Goal: Use online tool/utility: Utilize a website feature to perform a specific function

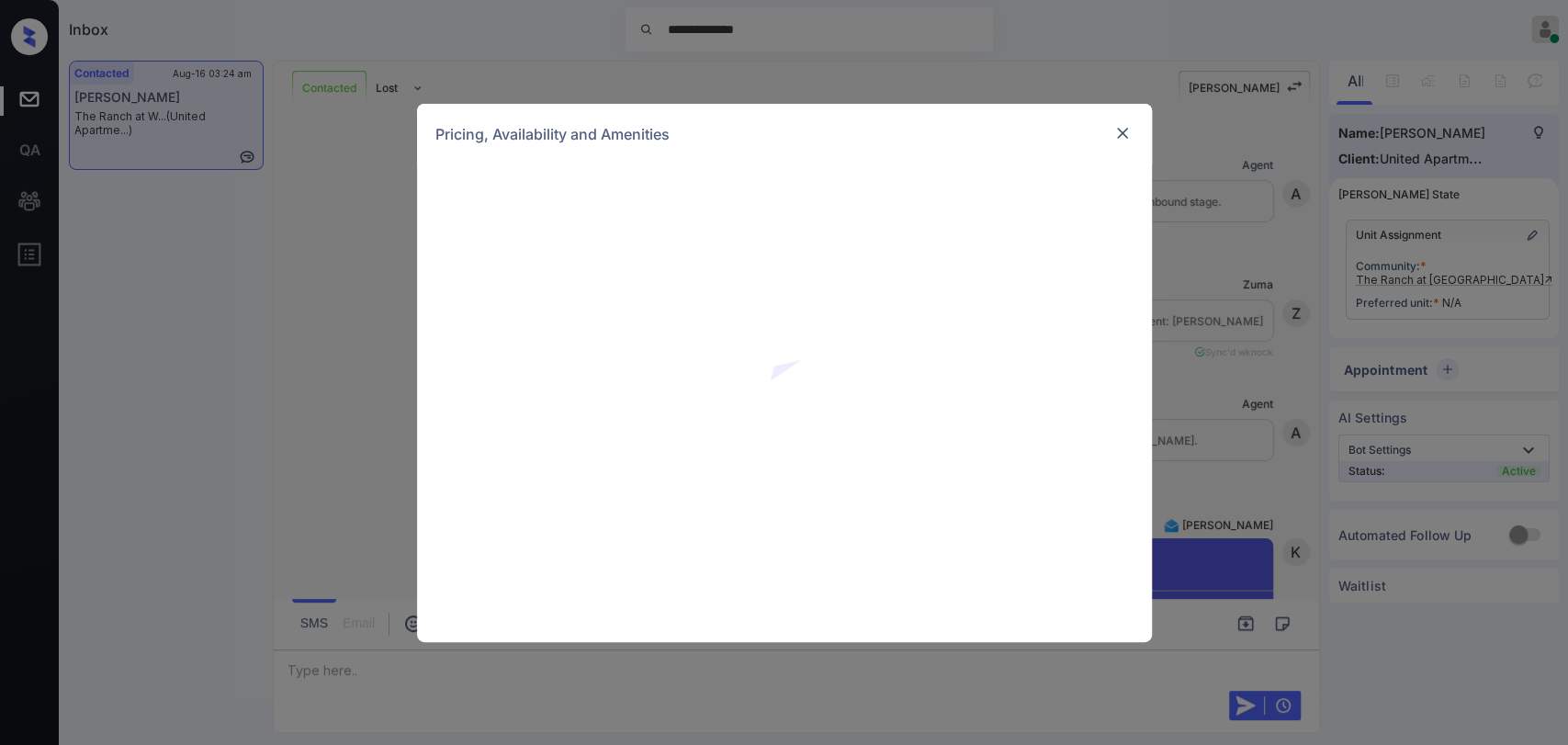
scroll to position [615, 0]
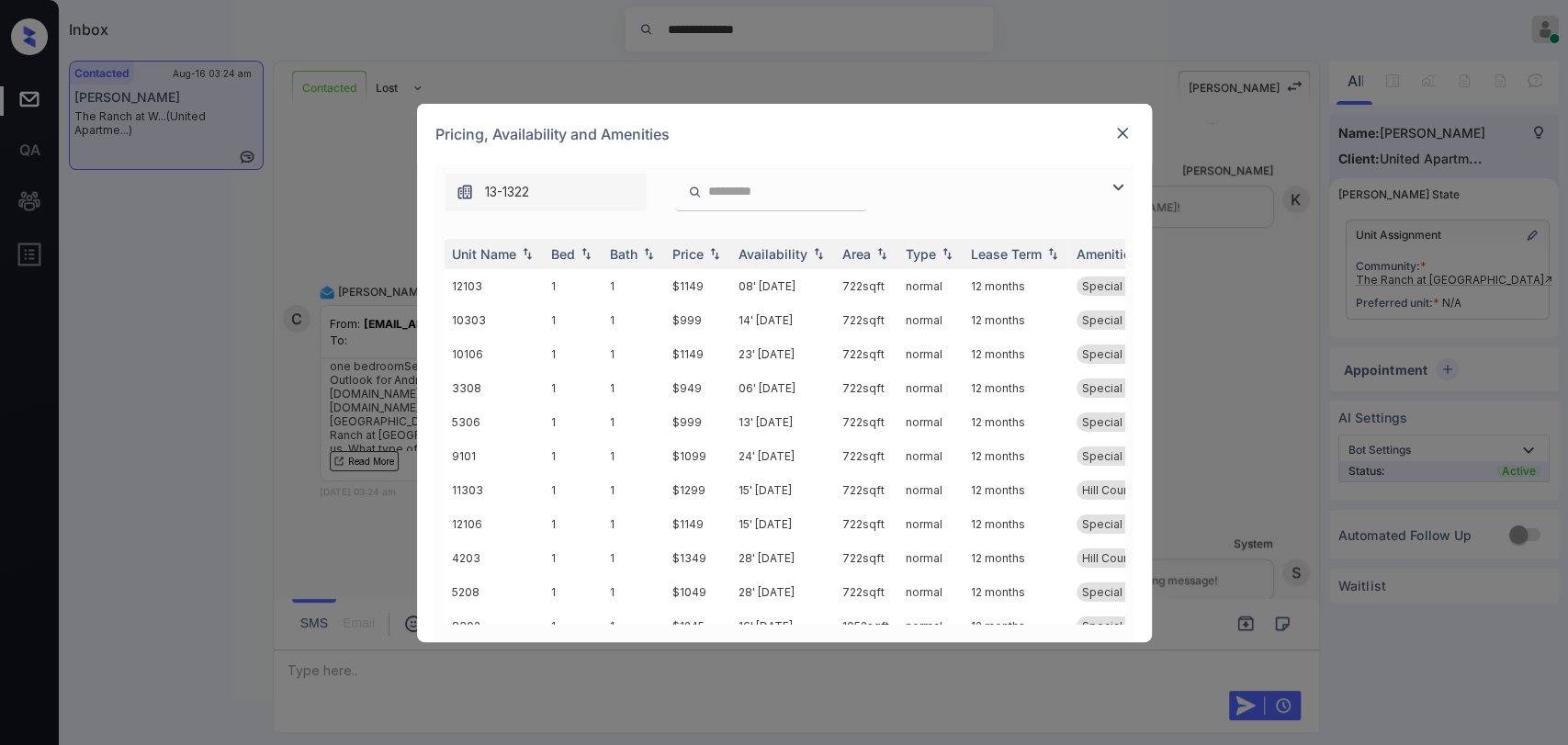
click at [1120, 188] on img at bounding box center [1118, 187] width 22 height 22
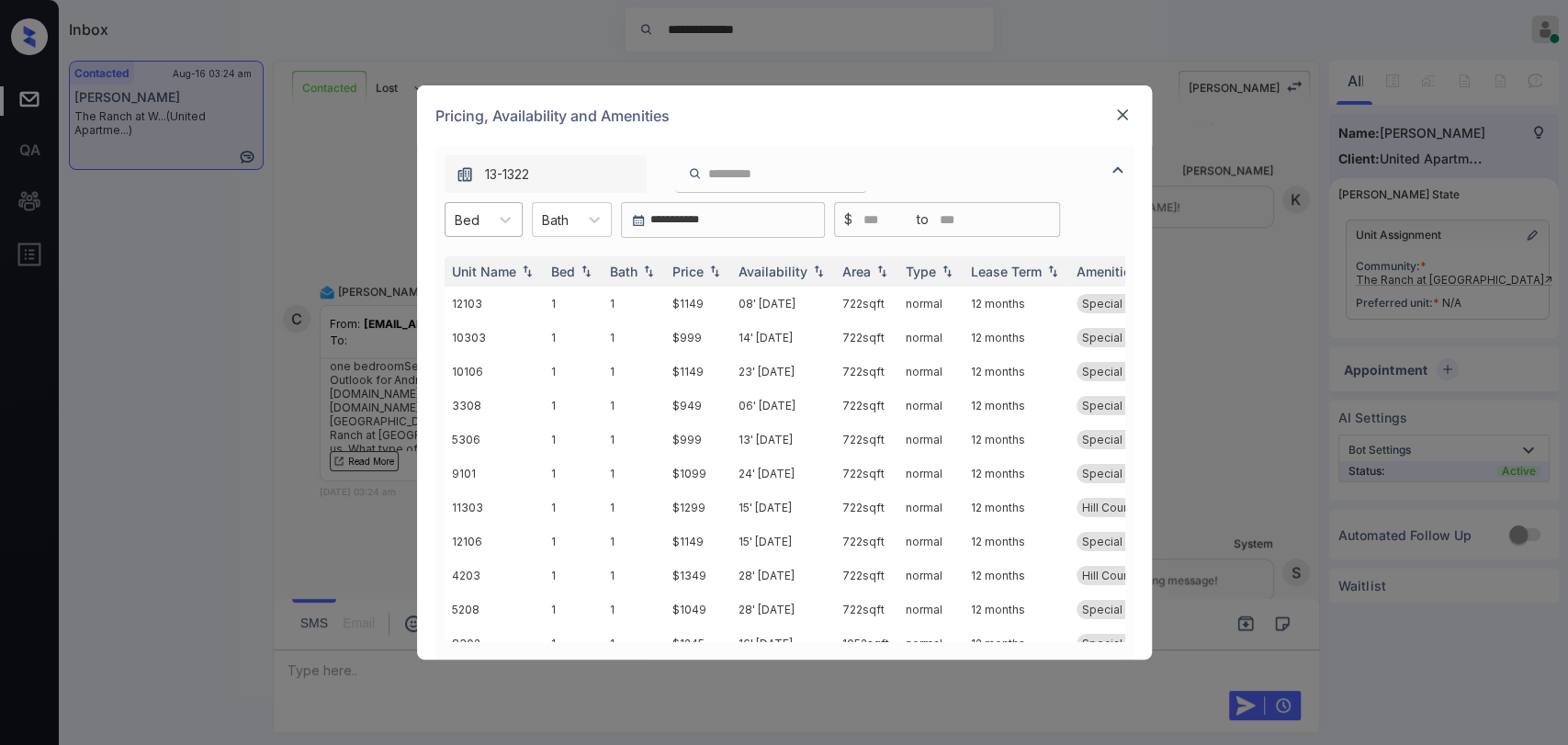
click at [477, 211] on div at bounding box center [467, 220] width 25 height 20
click at [464, 255] on div "1" at bounding box center [484, 264] width 78 height 33
click at [580, 219] on div "Bath" at bounding box center [563, 220] width 45 height 27
click at [561, 262] on div "1" at bounding box center [580, 264] width 80 height 33
click at [669, 289] on td "$1149" at bounding box center [698, 303] width 66 height 34
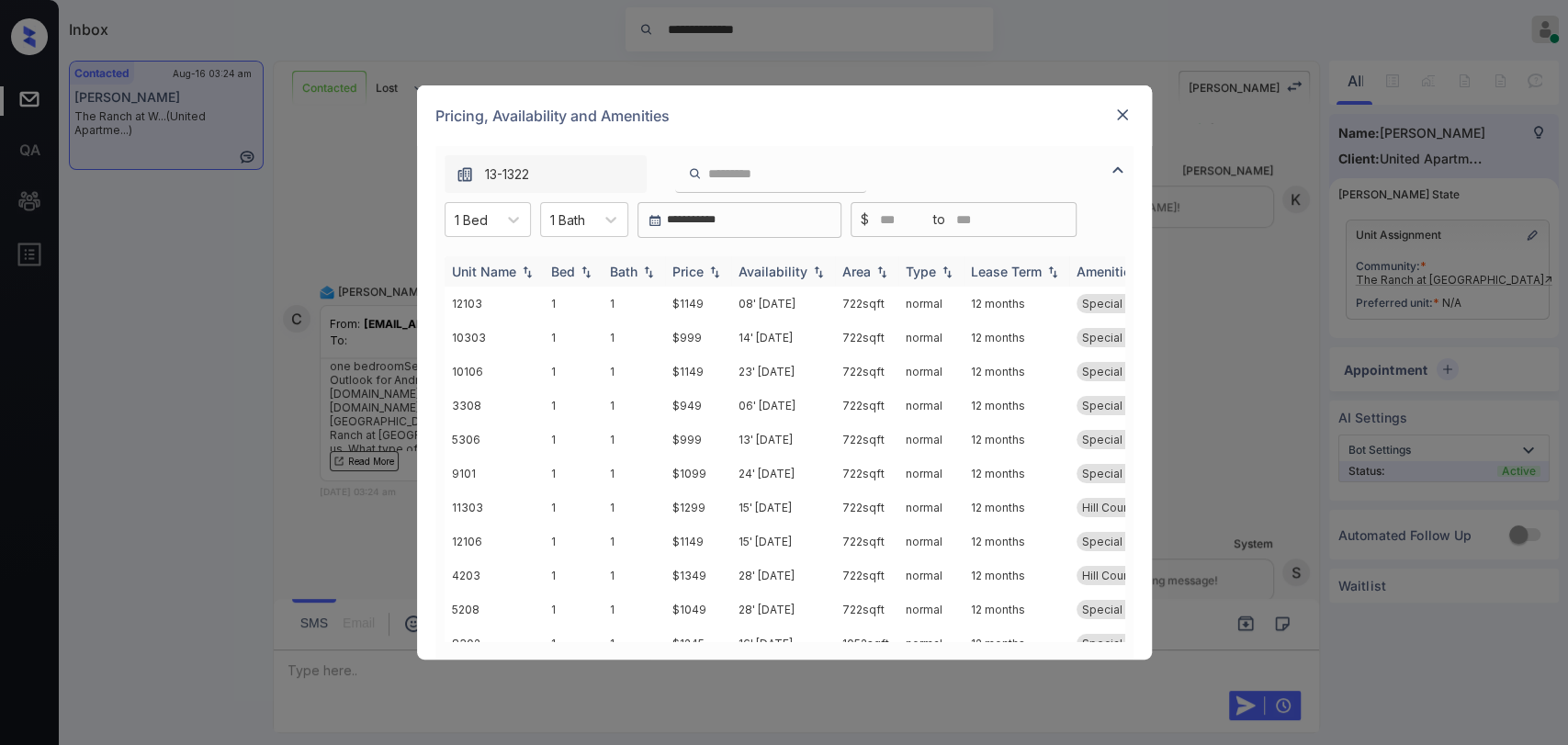
click at [688, 277] on div "Price" at bounding box center [687, 271] width 31 height 16
click at [699, 332] on td "$999" at bounding box center [698, 338] width 66 height 34
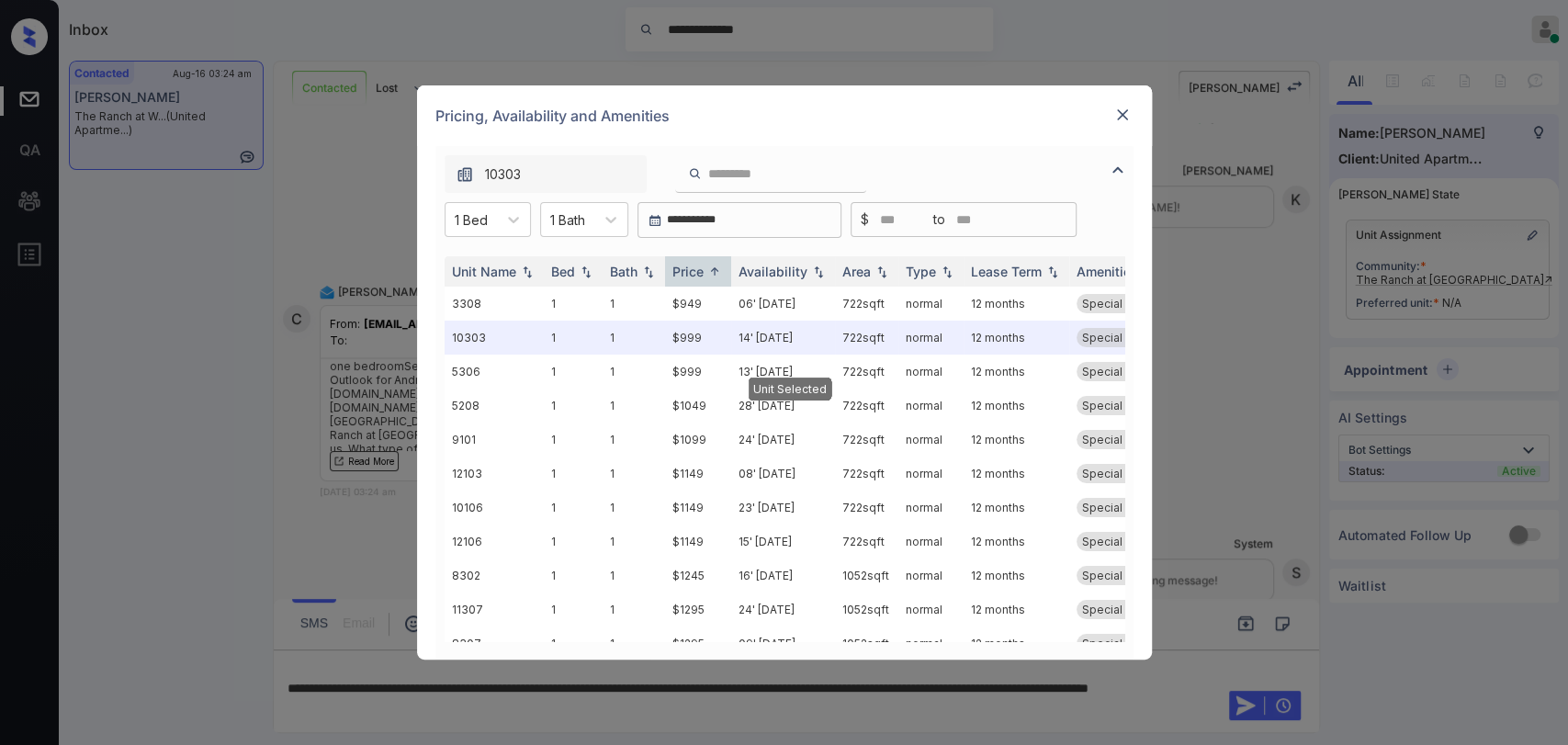
click at [1117, 120] on img at bounding box center [1123, 115] width 19 height 19
